Goal: Transaction & Acquisition: Obtain resource

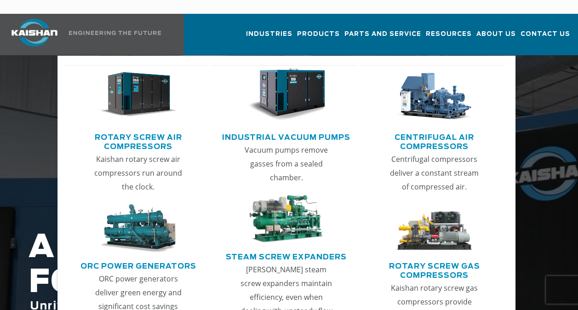
click at [153, 129] on link "Rotary Screw Air Compressors" at bounding box center [138, 140] width 141 height 23
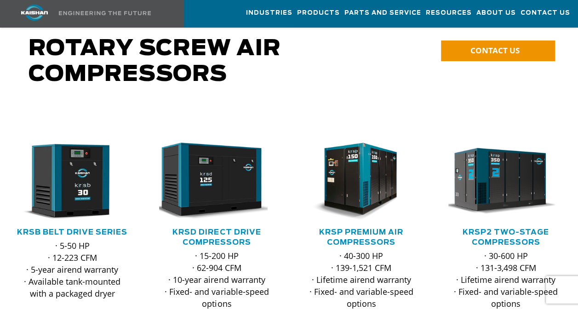
scroll to position [125, 0]
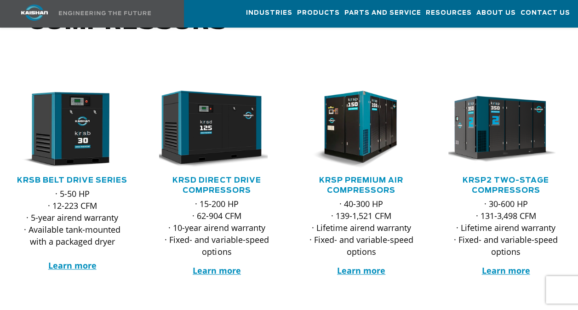
click at [210, 175] on h5 "KRSD Direct Drive Compressors" at bounding box center [216, 185] width 126 height 20
click at [225, 176] on link "KRSD Direct Drive Compressors" at bounding box center [216, 184] width 88 height 17
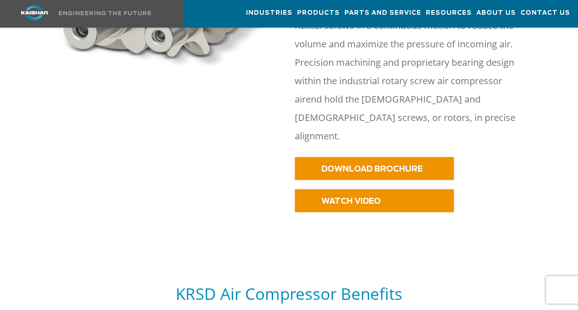
scroll to position [537, 0]
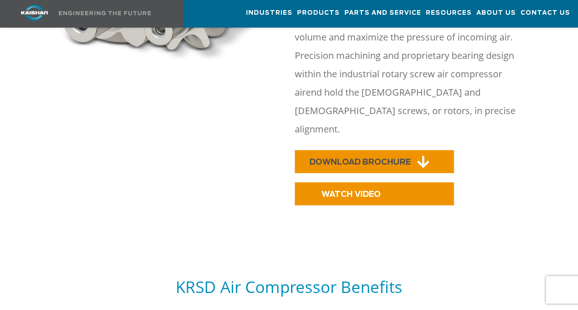
click at [354, 158] on span "DOWNLOAD BROCHURE" at bounding box center [359, 162] width 101 height 8
